Goal: Information Seeking & Learning: Learn about a topic

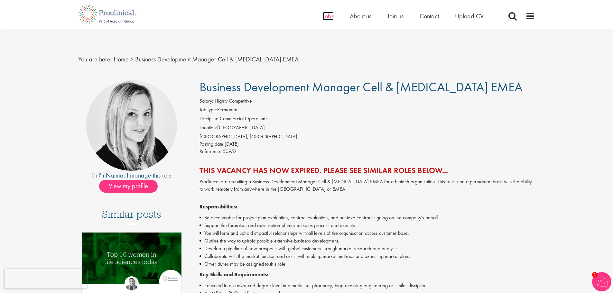
click at [325, 17] on span "Jobs" at bounding box center [328, 16] width 11 height 8
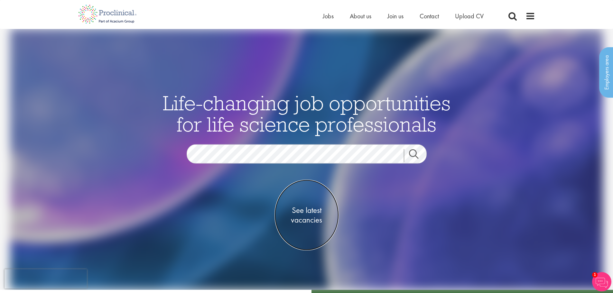
click at [310, 214] on span "See latest vacancies" at bounding box center [306, 214] width 64 height 19
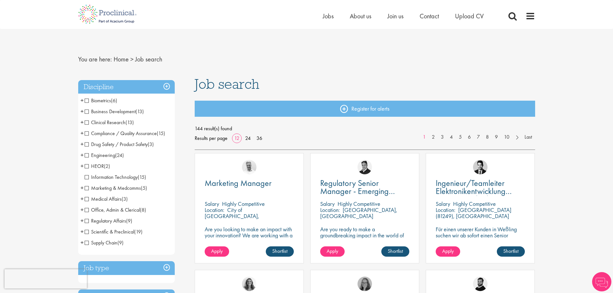
click at [124, 111] on span "Business Development" at bounding box center [110, 111] width 51 height 7
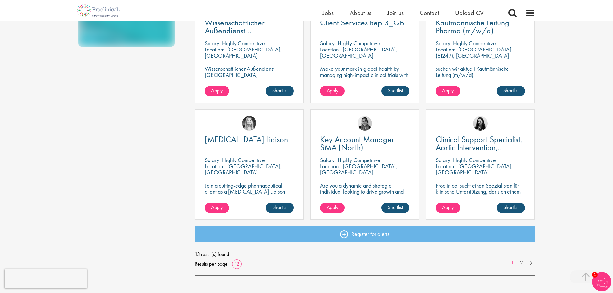
scroll to position [418, 0]
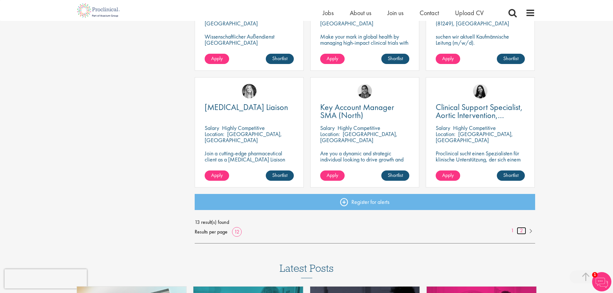
click at [519, 229] on link "2" at bounding box center [520, 230] width 9 height 7
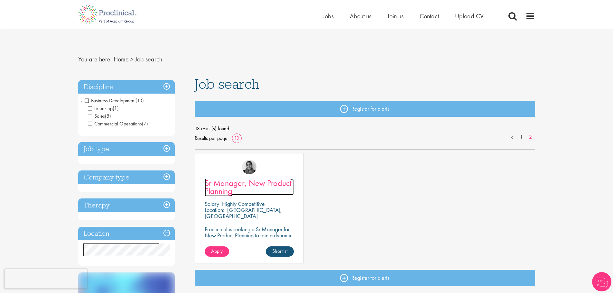
click at [242, 184] on span "Sr Manager, New Product Planning" at bounding box center [248, 187] width 87 height 19
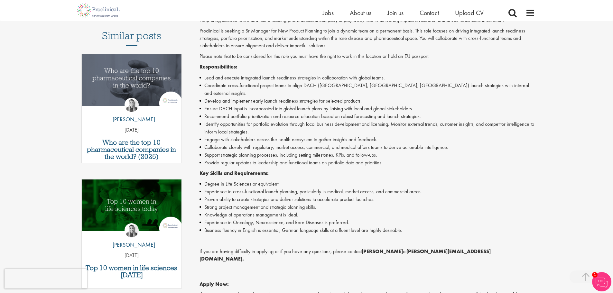
scroll to position [257, 0]
